Goal: Information Seeking & Learning: Learn about a topic

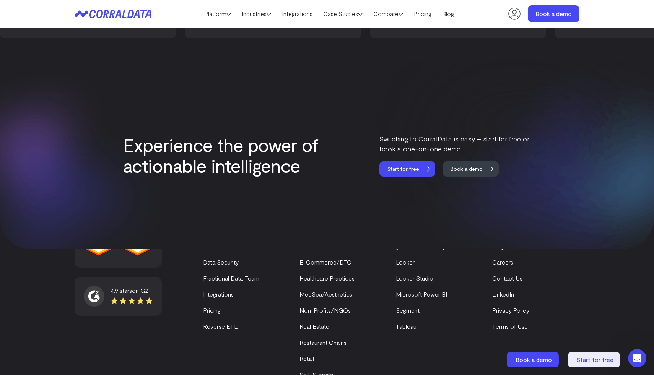
scroll to position [3224, 0]
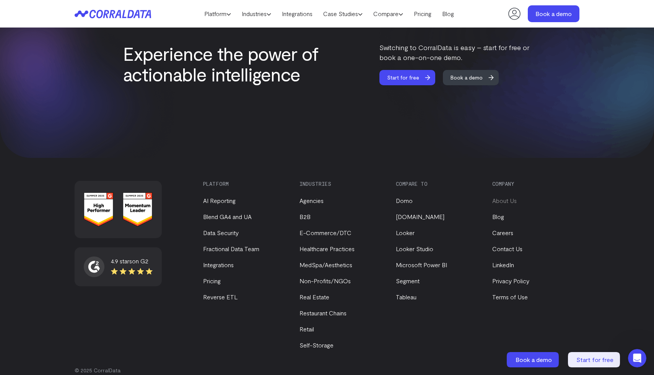
click at [499, 197] on link "About Us" at bounding box center [504, 200] width 24 height 7
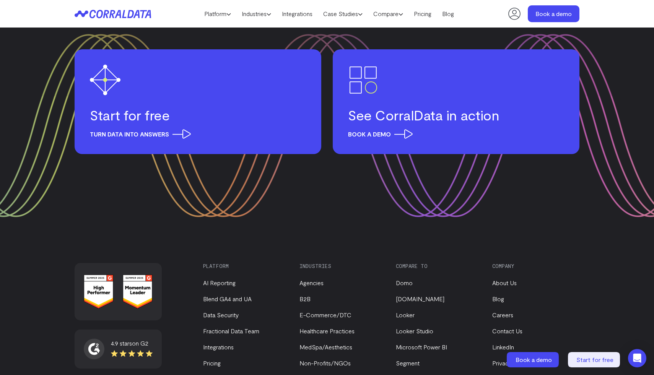
scroll to position [996, 0]
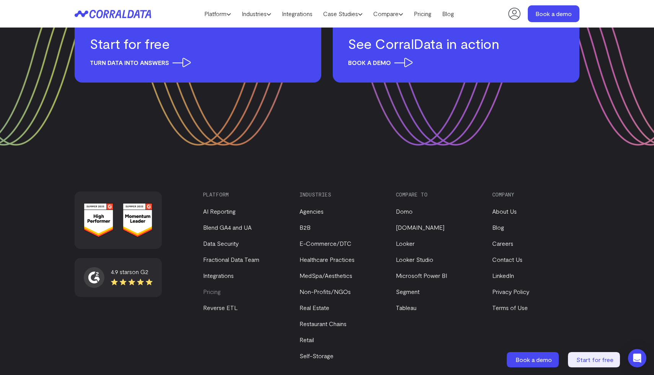
click at [219, 288] on link "Pricing" at bounding box center [212, 291] width 18 height 7
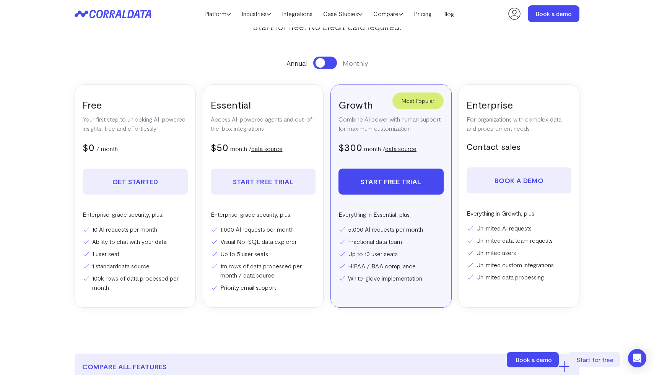
scroll to position [109, 0]
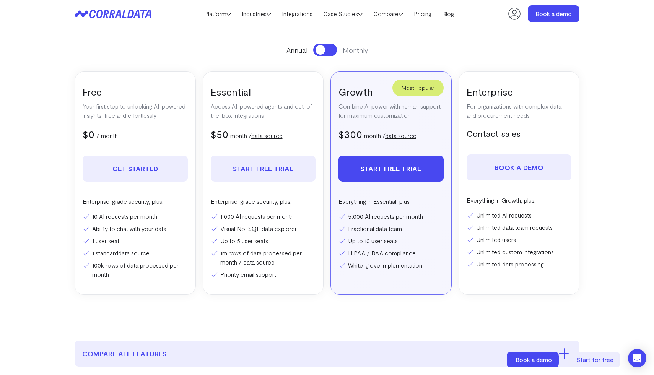
click at [401, 136] on link "data source" at bounding box center [400, 135] width 31 height 7
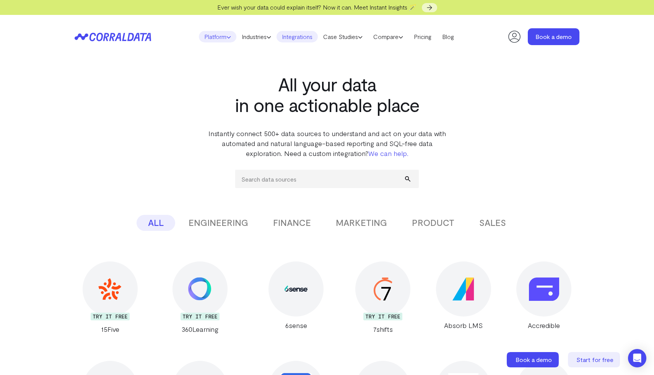
click at [220, 37] on link "Platform" at bounding box center [217, 36] width 37 height 11
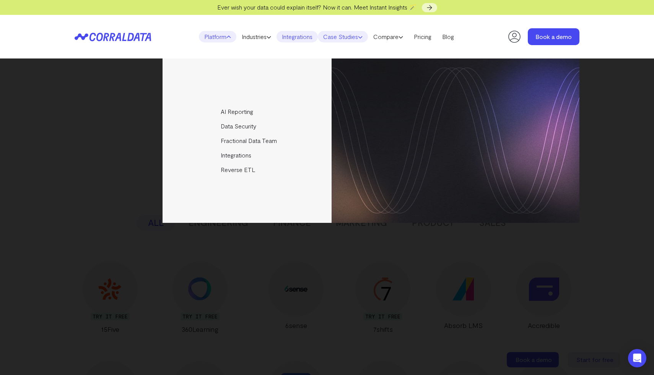
click at [356, 36] on link "Case Studies" at bounding box center [343, 36] width 50 height 11
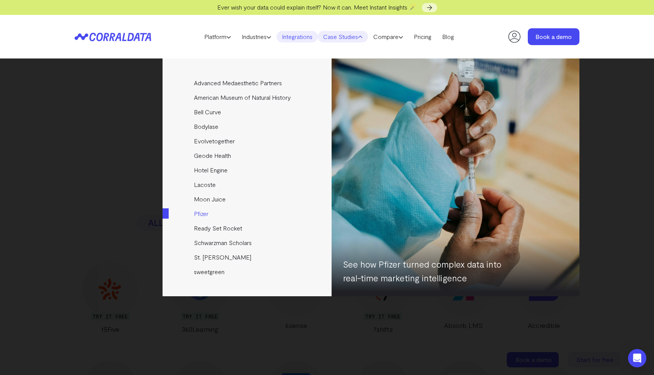
click at [200, 214] on link "Pfizer" at bounding box center [248, 214] width 170 height 15
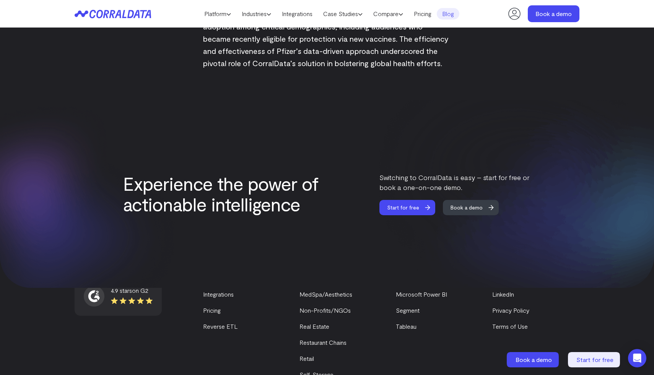
scroll to position [1307, 0]
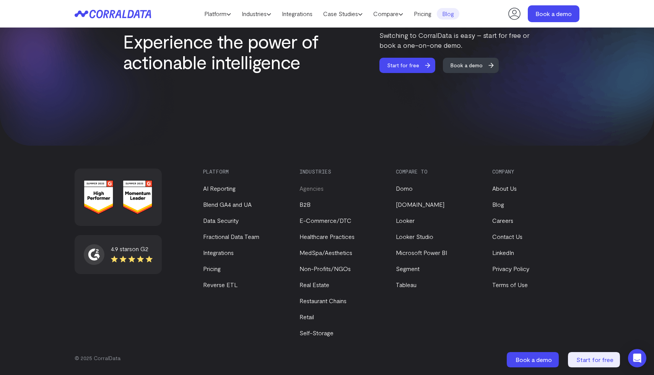
click at [310, 187] on link "Agencies" at bounding box center [312, 188] width 24 height 7
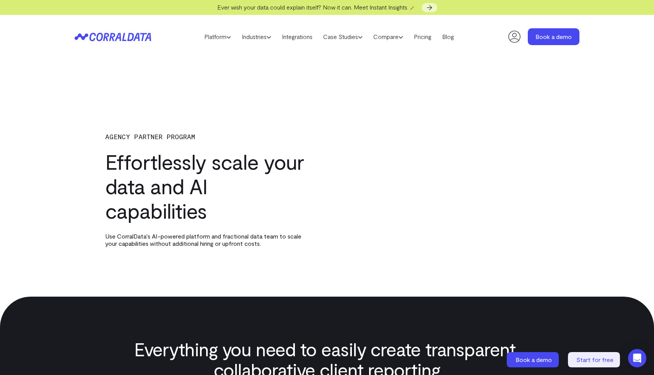
click at [393, 7] on span "Ever wish your data could explain itself? Now it can. Meet Instant Insights 🪄" at bounding box center [316, 6] width 199 height 7
click at [432, 8] on use at bounding box center [429, 7] width 5 height 5
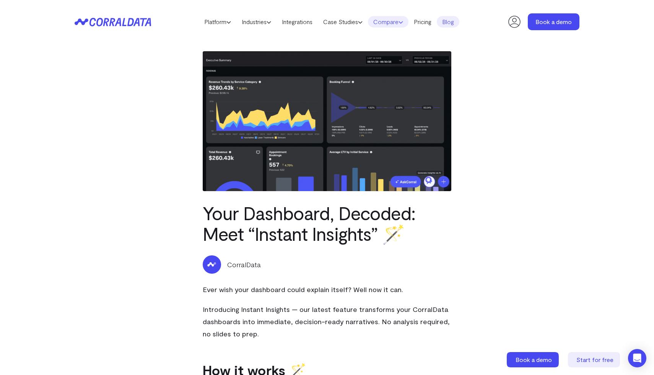
click at [402, 23] on link "Compare" at bounding box center [388, 21] width 41 height 11
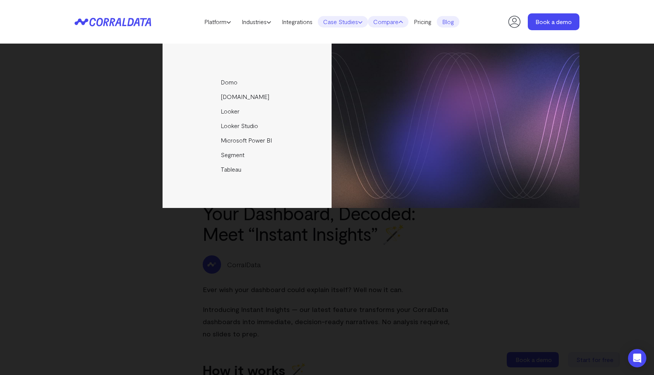
click at [343, 24] on link "Case Studies" at bounding box center [343, 21] width 50 height 11
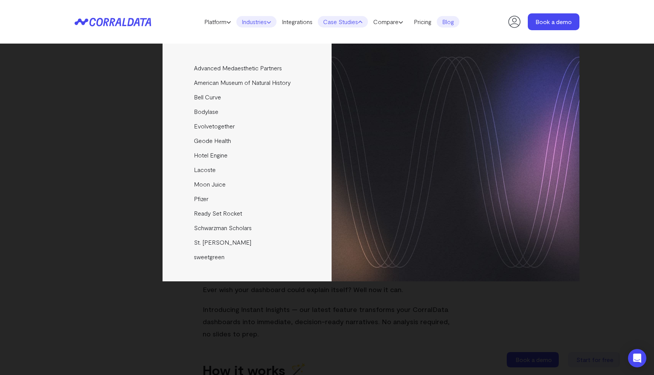
click at [261, 22] on link "Industries" at bounding box center [256, 21] width 40 height 11
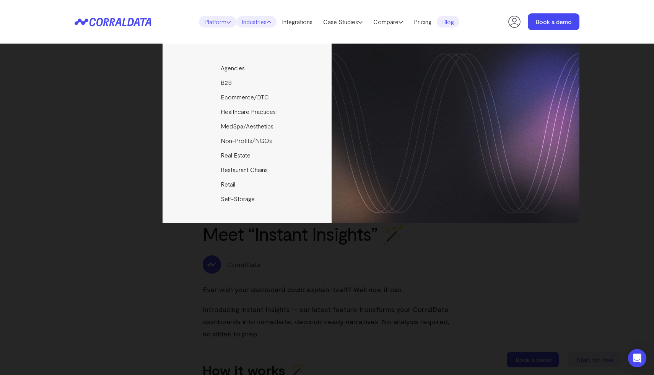
click at [208, 26] on link "Platform" at bounding box center [217, 21] width 37 height 11
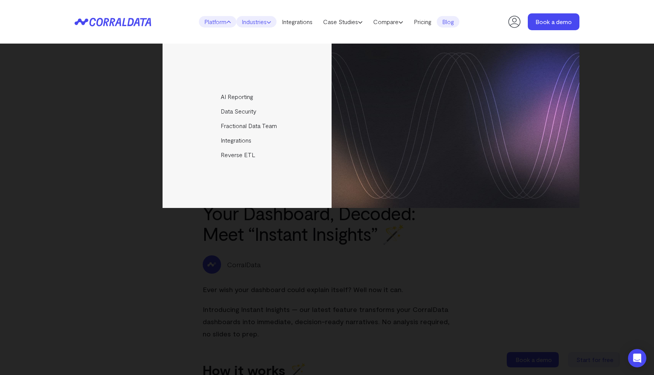
click at [250, 24] on link "Industries" at bounding box center [256, 21] width 40 height 11
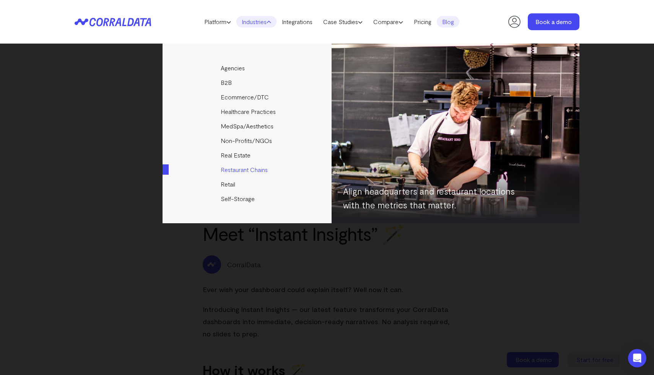
click at [233, 170] on link "Restaurant Chains" at bounding box center [248, 170] width 170 height 15
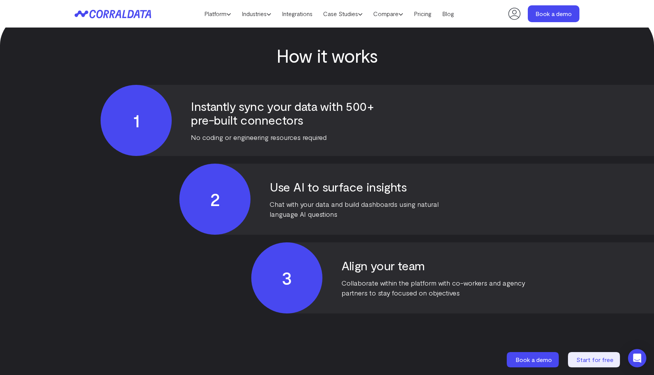
scroll to position [1615, 0]
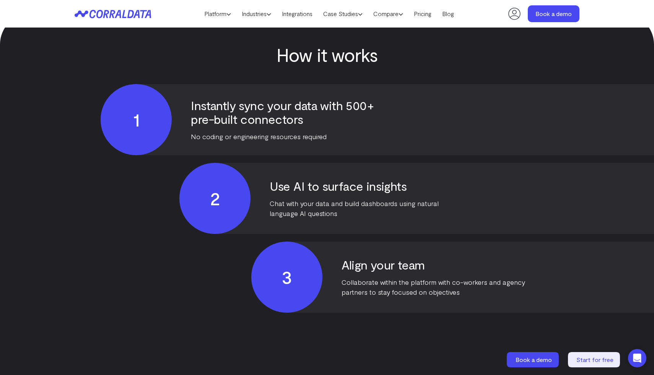
click at [132, 10] on icon at bounding box center [130, 14] width 7 height 8
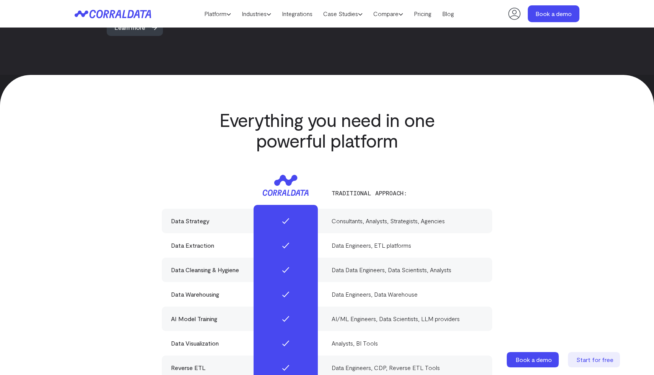
scroll to position [3224, 0]
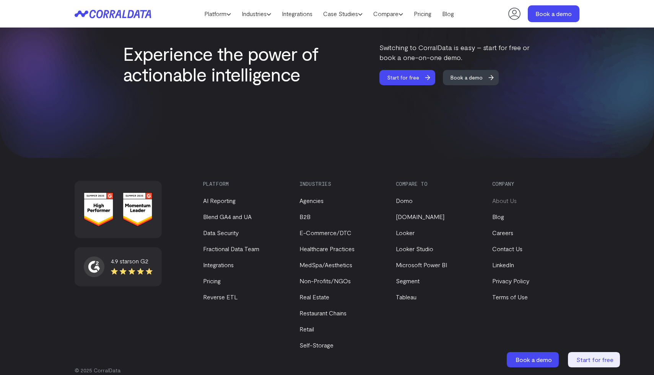
click at [506, 197] on link "About Us" at bounding box center [504, 200] width 24 height 7
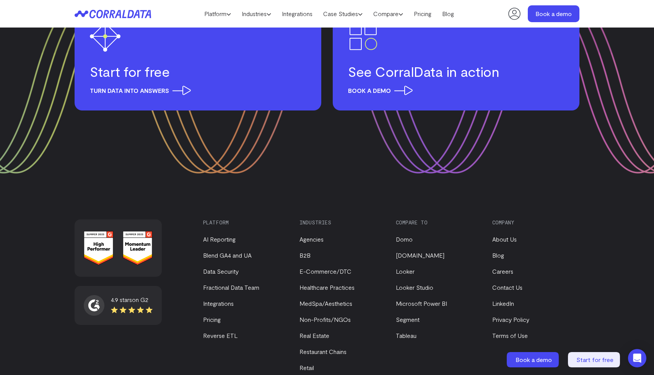
scroll to position [996, 0]
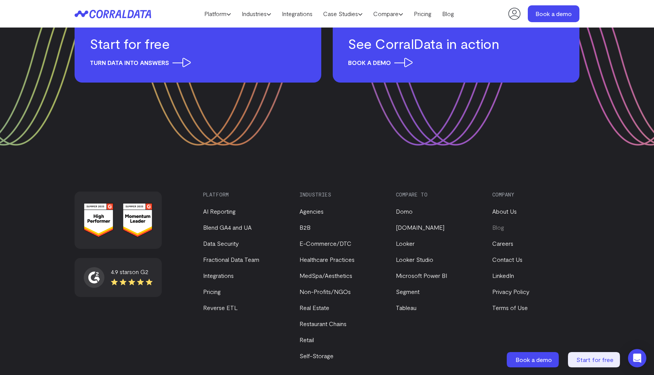
click at [500, 224] on link "Blog" at bounding box center [498, 227] width 12 height 7
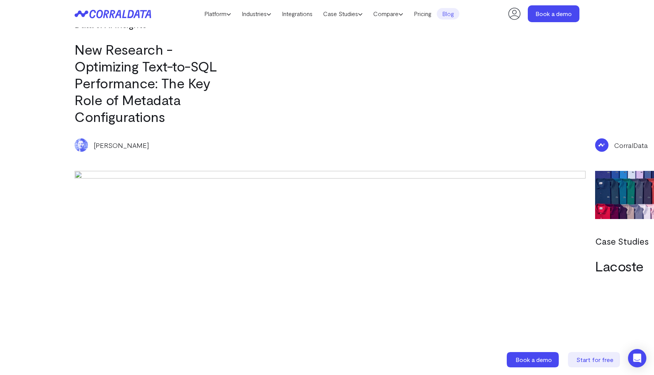
scroll to position [2402, 0]
